Goal: Navigation & Orientation: Find specific page/section

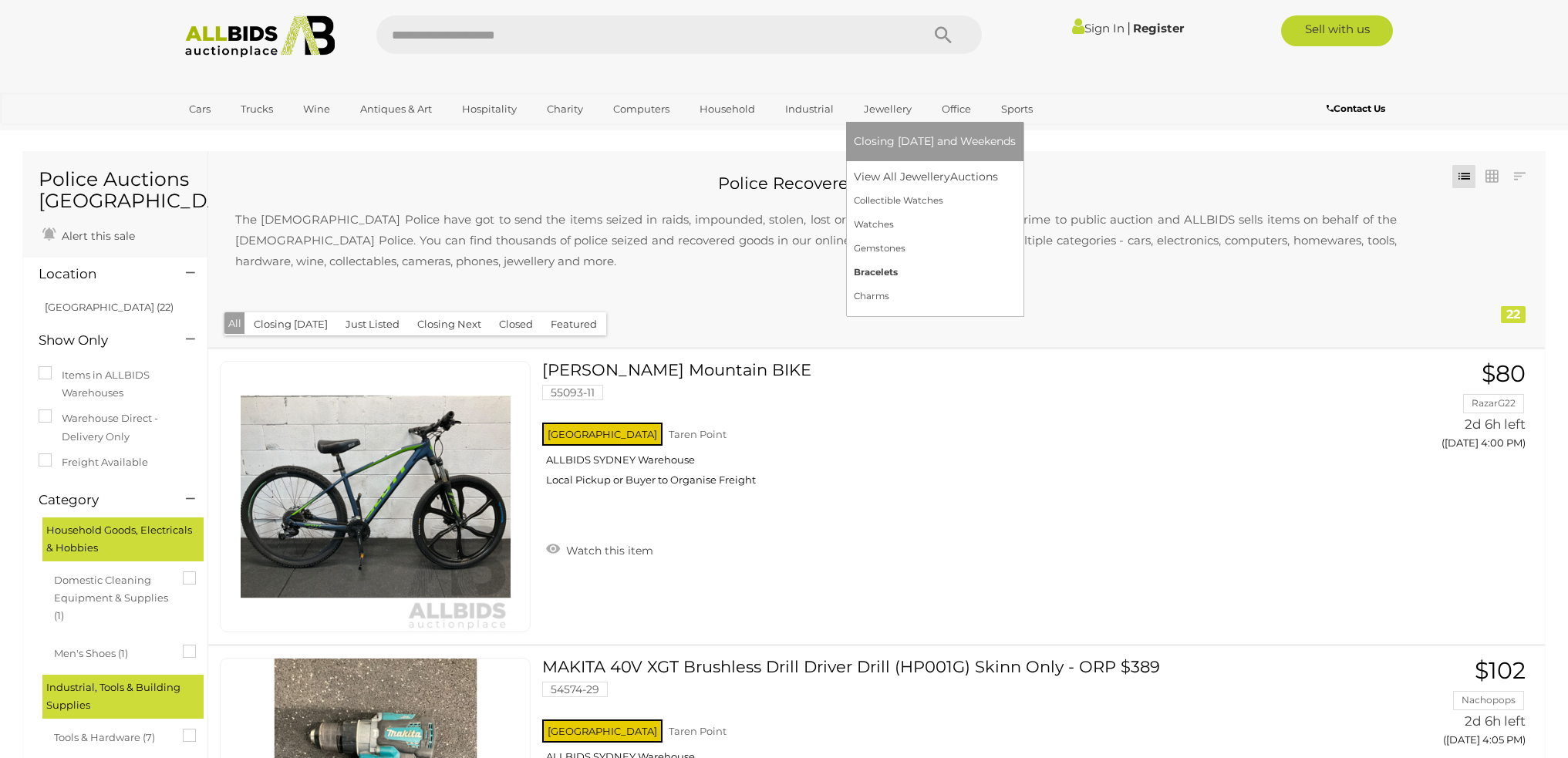
click at [878, 273] on link "Bracelets" at bounding box center [934, 272] width 162 height 24
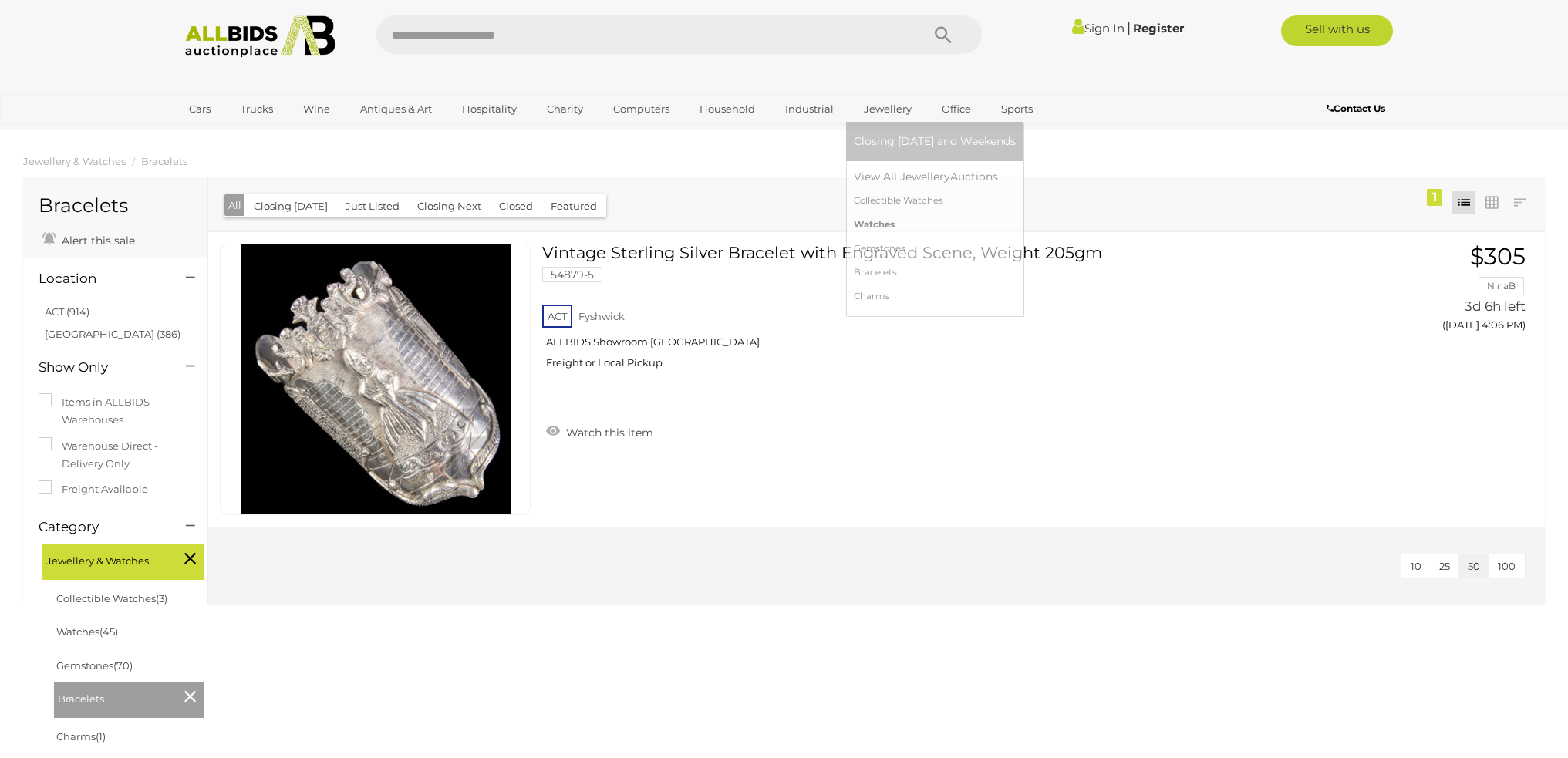
click at [882, 219] on link "Watches" at bounding box center [934, 224] width 162 height 24
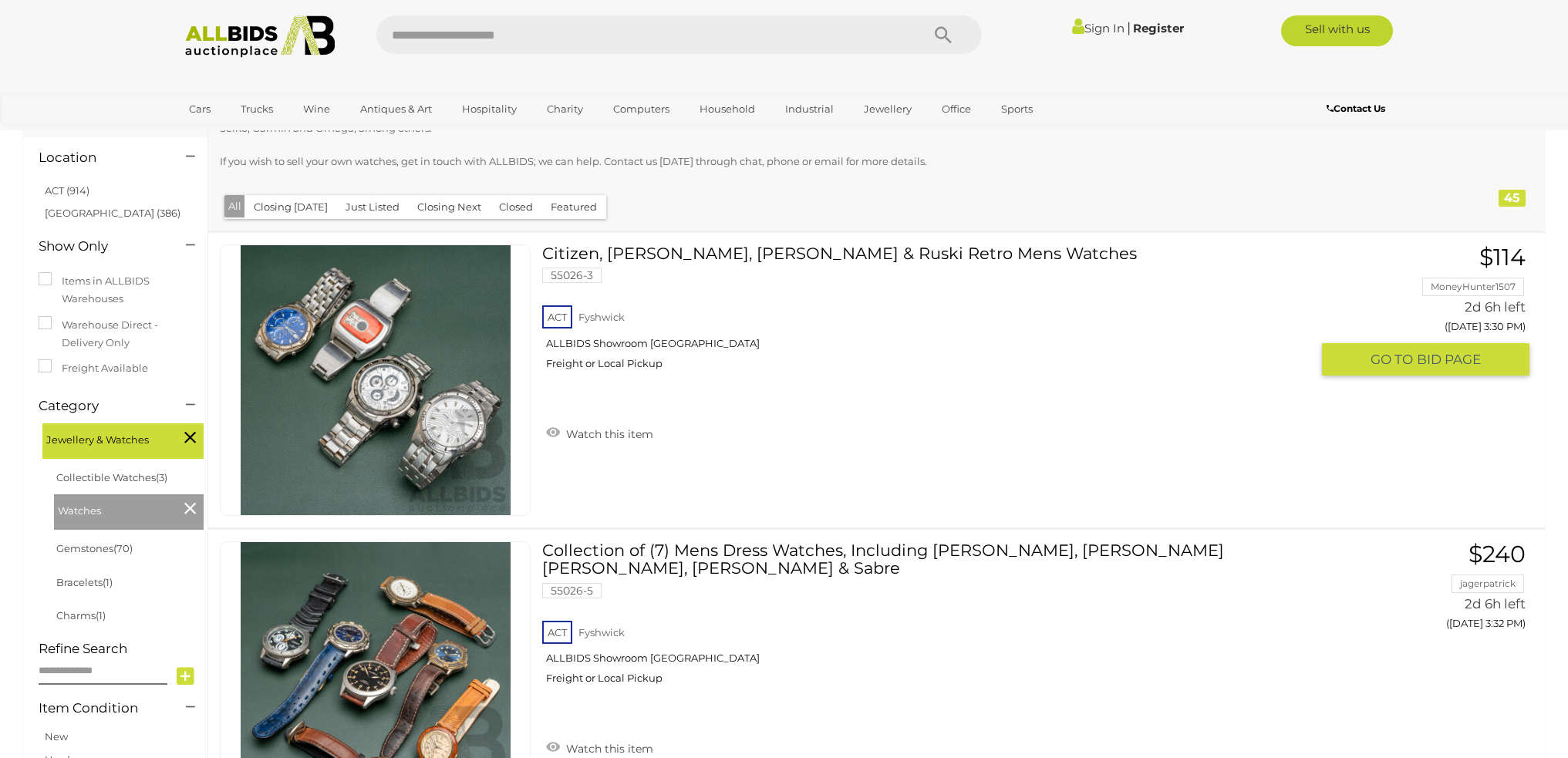
scroll to position [154, 0]
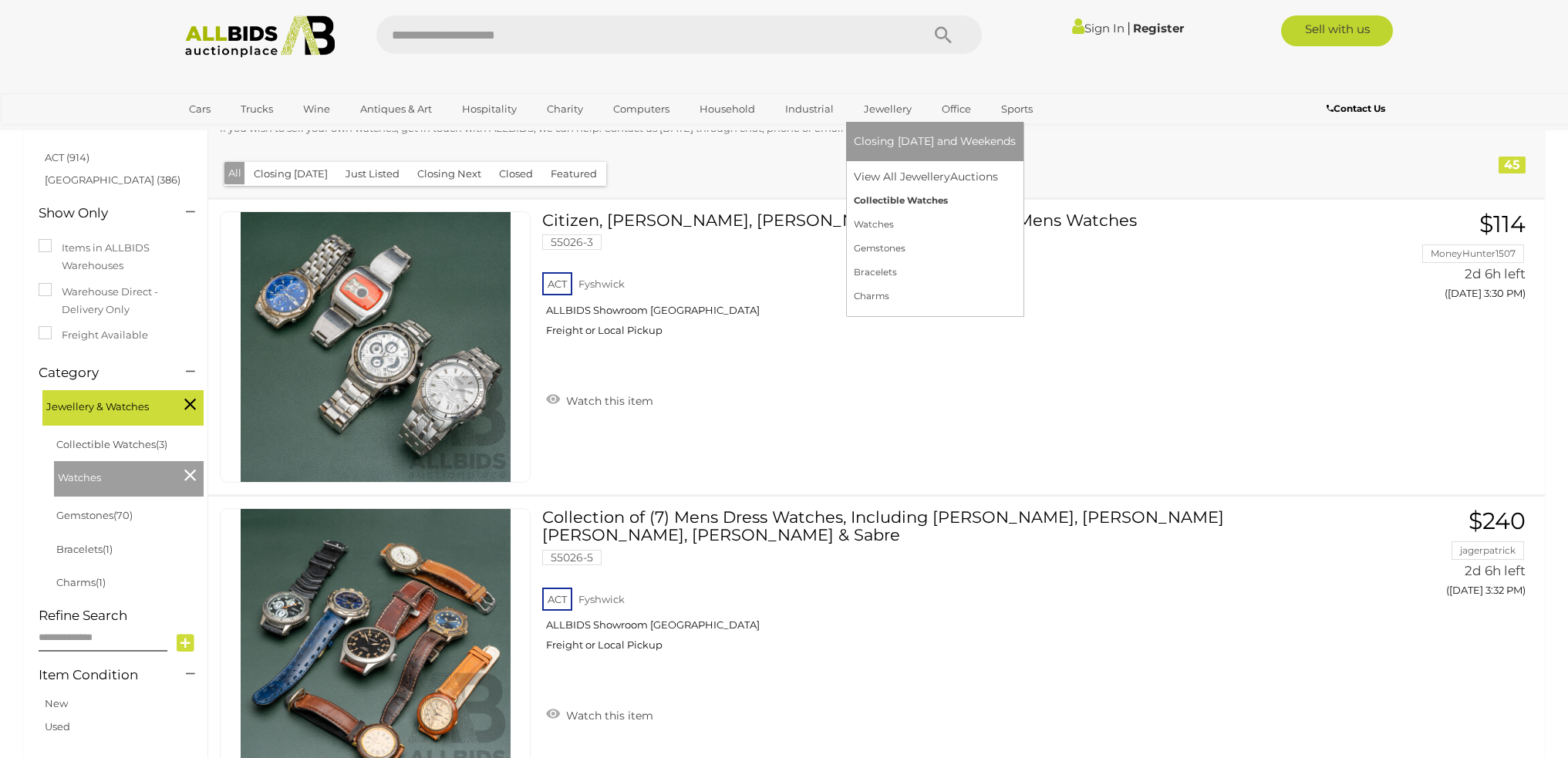
click at [877, 193] on link "Collectible Watches" at bounding box center [934, 200] width 162 height 24
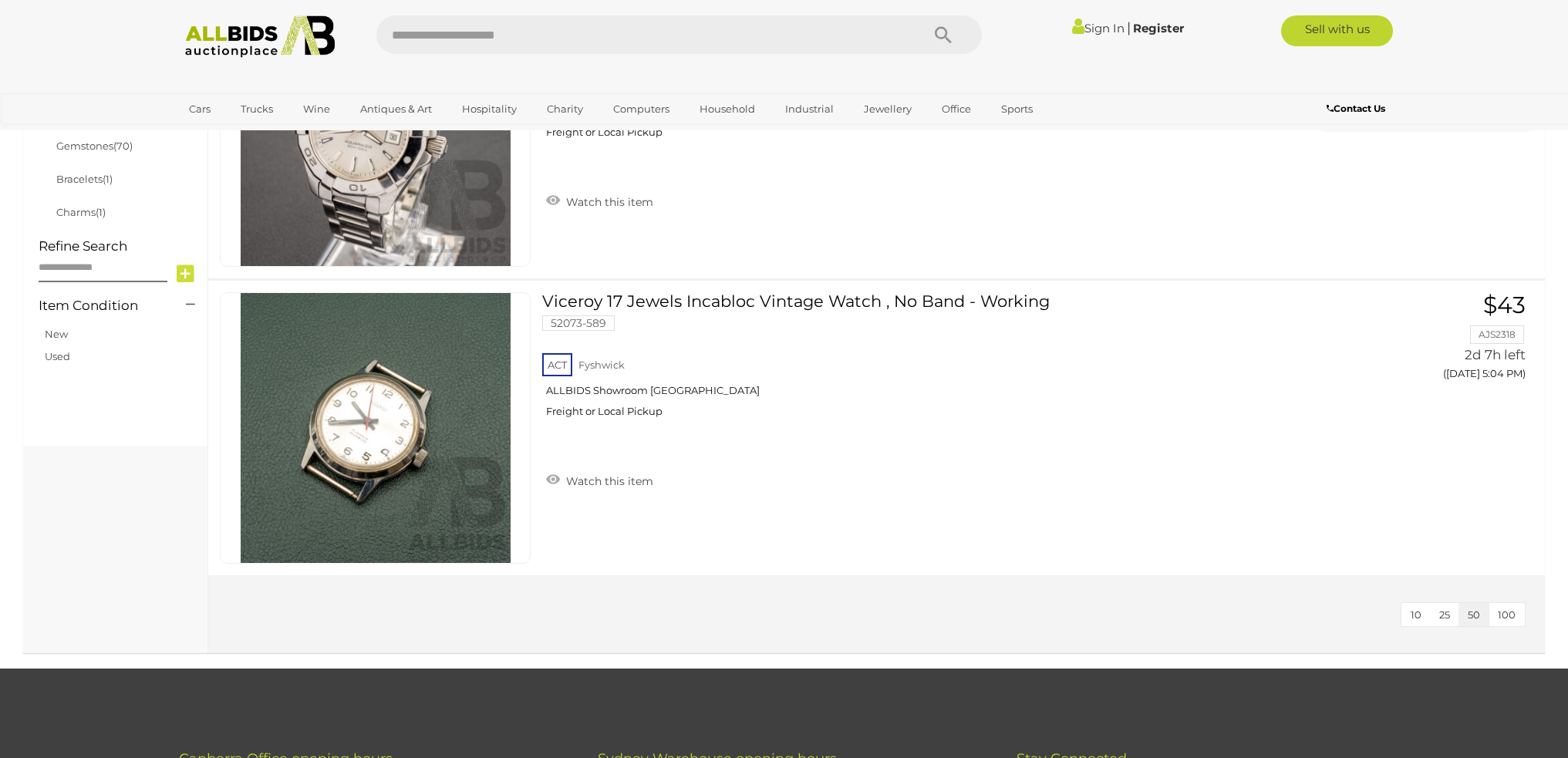
scroll to position [617, 0]
